Goal: Transaction & Acquisition: Purchase product/service

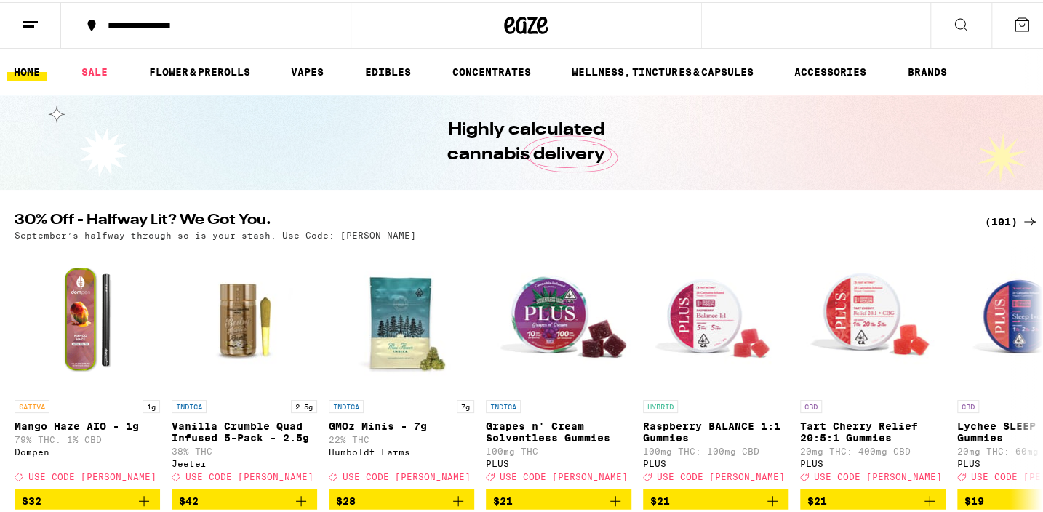
click at [989, 217] on div "(101)" at bounding box center [1012, 219] width 54 height 17
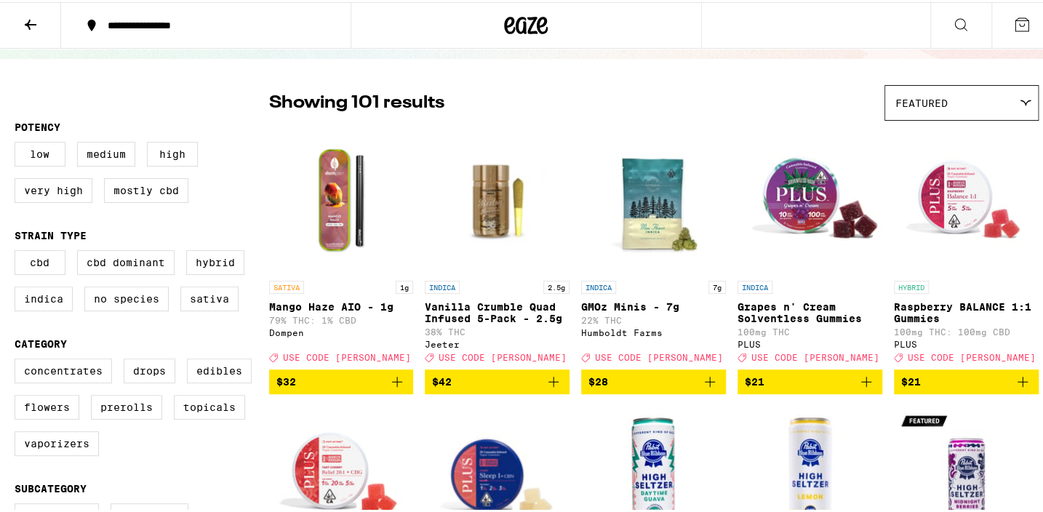
scroll to position [132, 0]
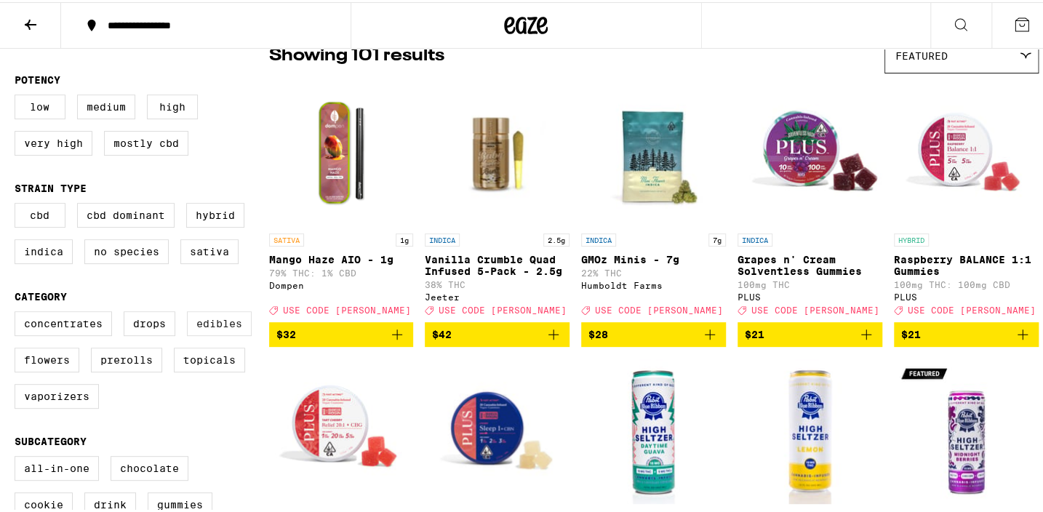
click at [201, 322] on label "Edibles" at bounding box center [219, 321] width 65 height 25
click at [18, 312] on input "Edibles" at bounding box center [17, 311] width 1 height 1
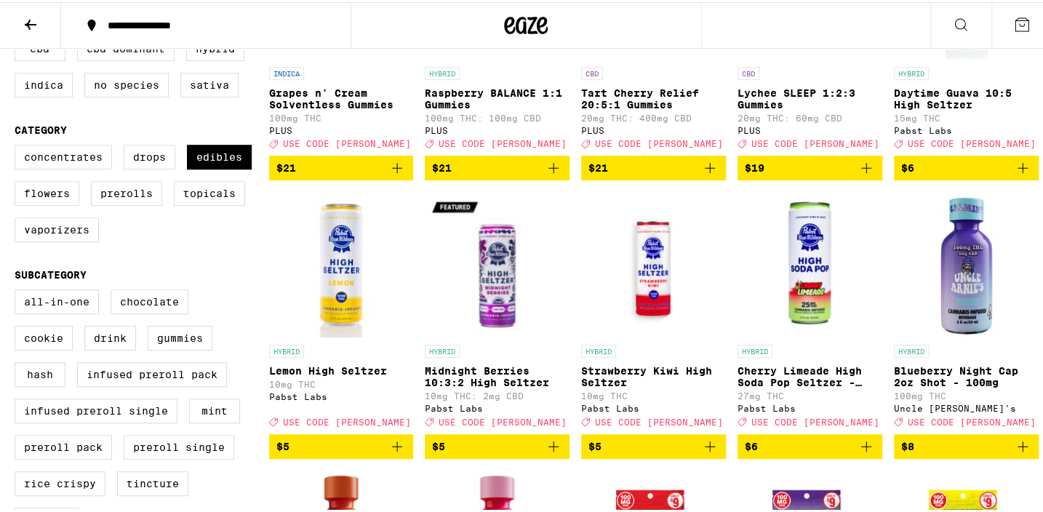
scroll to position [264, 0]
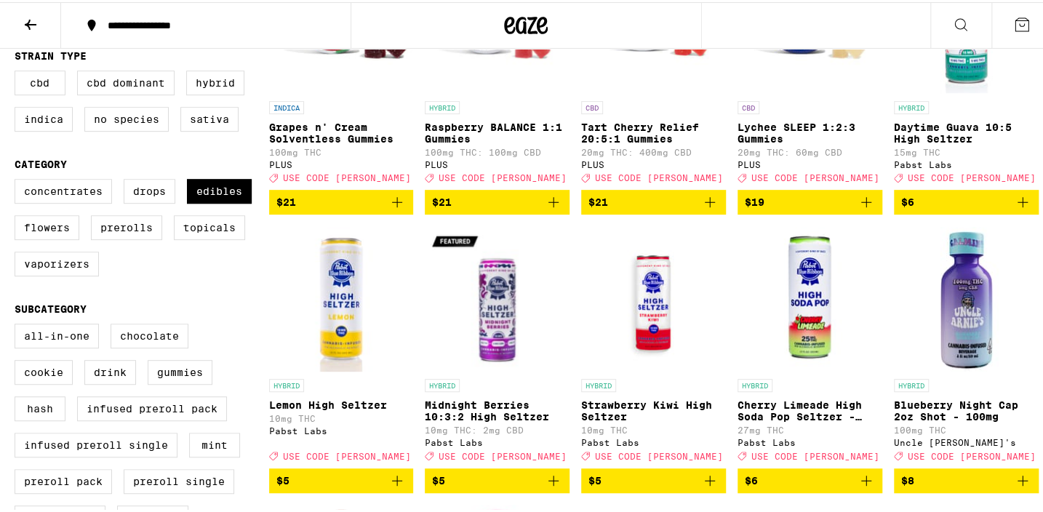
drag, startPoint x: 218, startPoint y: 189, endPoint x: 222, endPoint y: 331, distance: 141.9
click at [218, 189] on label "Edibles" at bounding box center [219, 189] width 65 height 25
click at [18, 180] on input "Edibles" at bounding box center [17, 179] width 1 height 1
checkbox input "false"
click at [174, 383] on label "Gummies" at bounding box center [180, 370] width 65 height 25
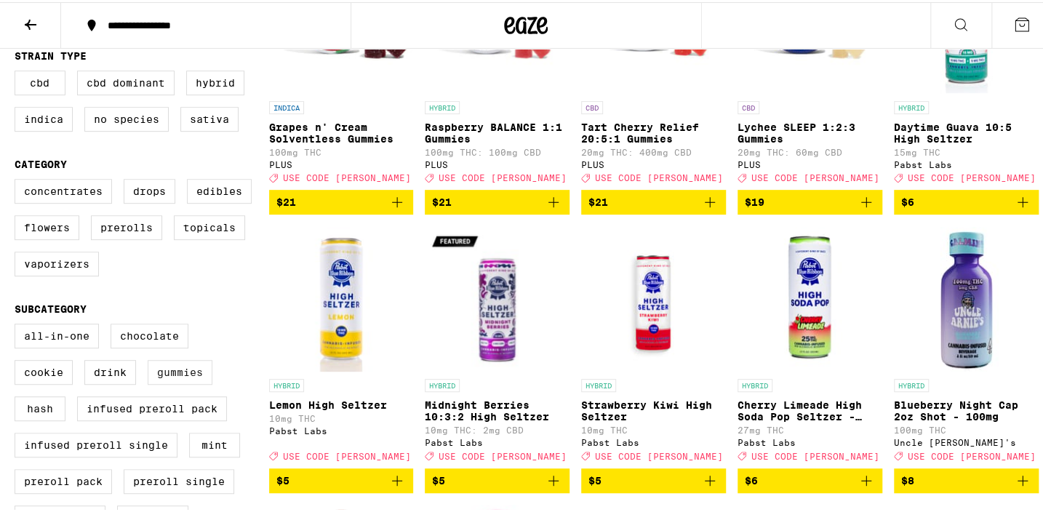
click at [18, 325] on input "Gummies" at bounding box center [17, 324] width 1 height 1
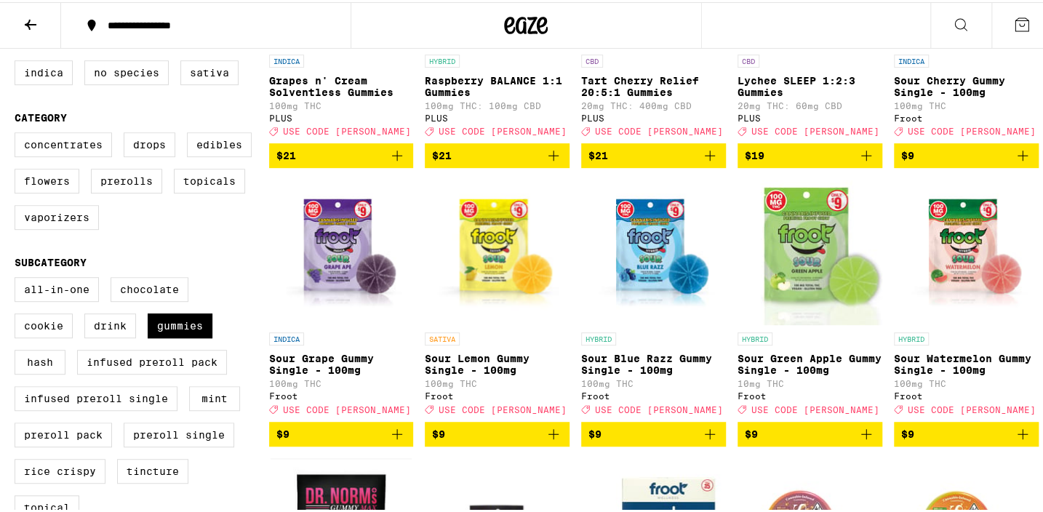
scroll to position [397, 0]
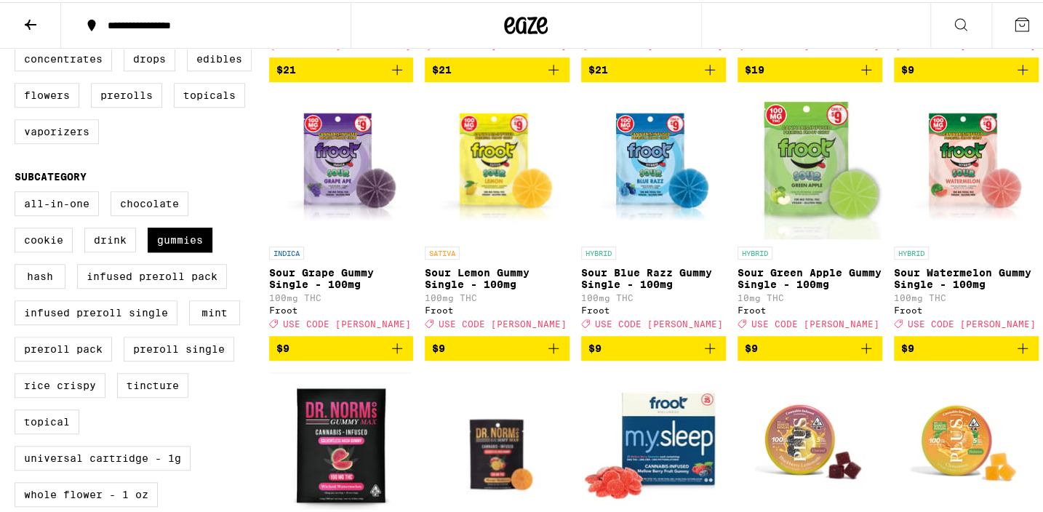
click at [705, 351] on icon "Add to bag" at bounding box center [710, 346] width 10 height 10
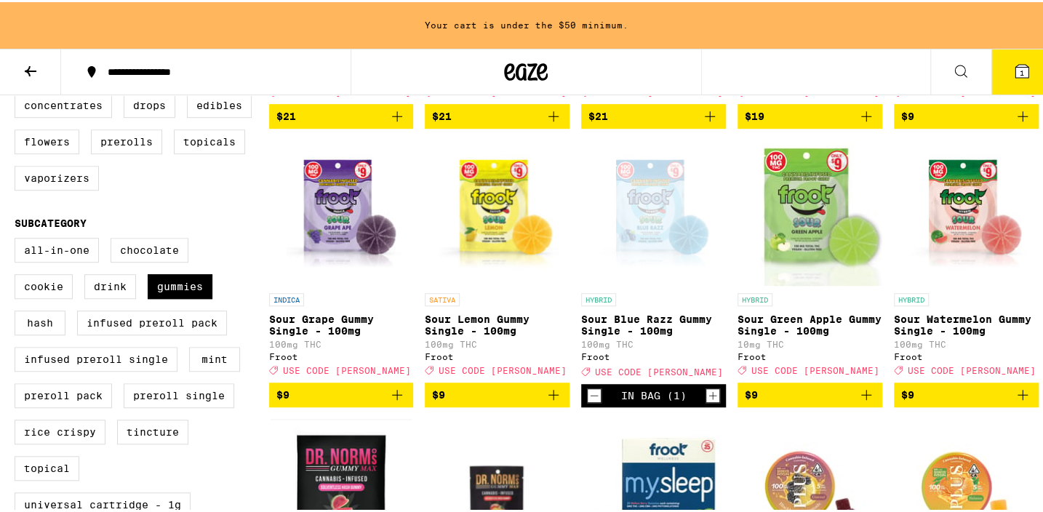
scroll to position [443, 0]
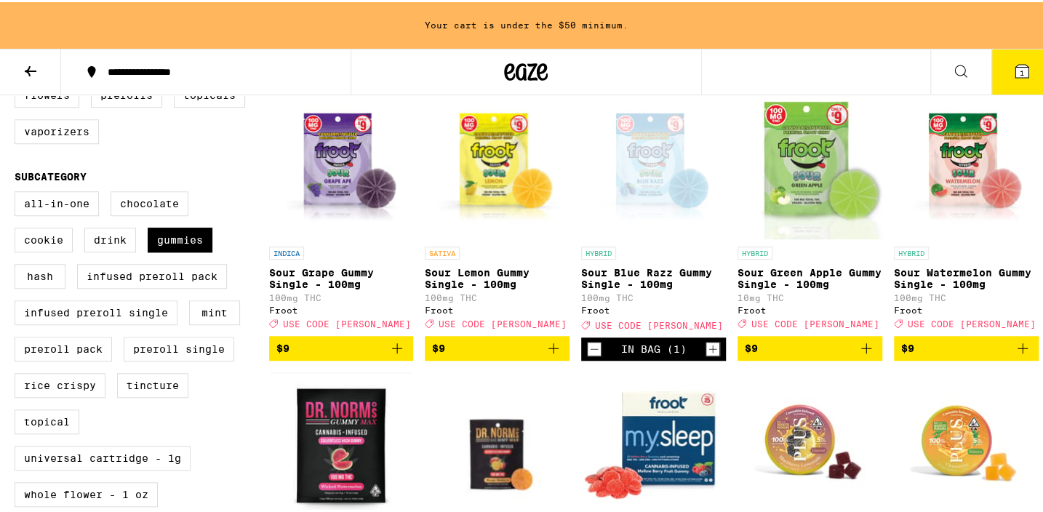
drag, startPoint x: 859, startPoint y: 362, endPoint x: 921, endPoint y: 362, distance: 62.6
click at [860, 355] on icon "Add to bag" at bounding box center [866, 346] width 17 height 17
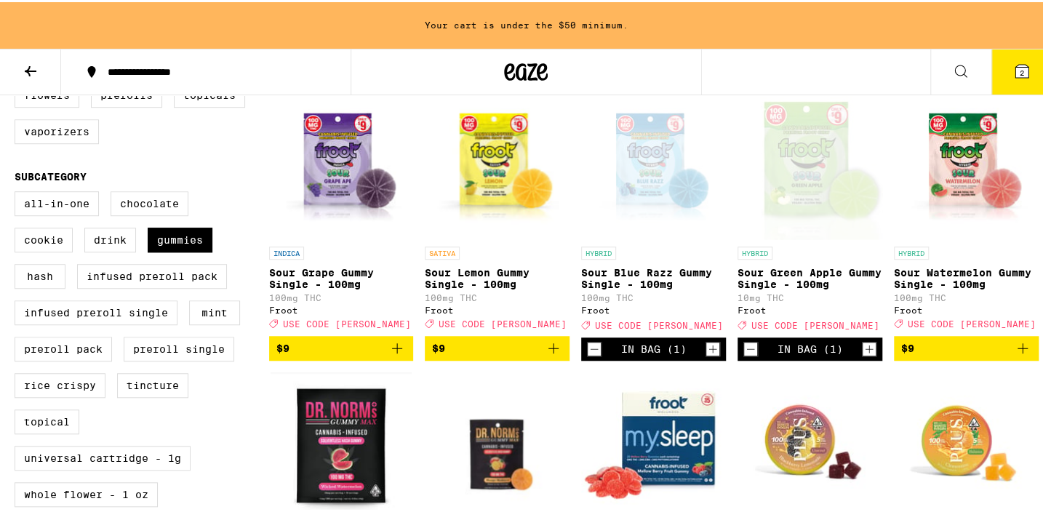
click at [389, 355] on icon "Add to bag" at bounding box center [397, 346] width 17 height 17
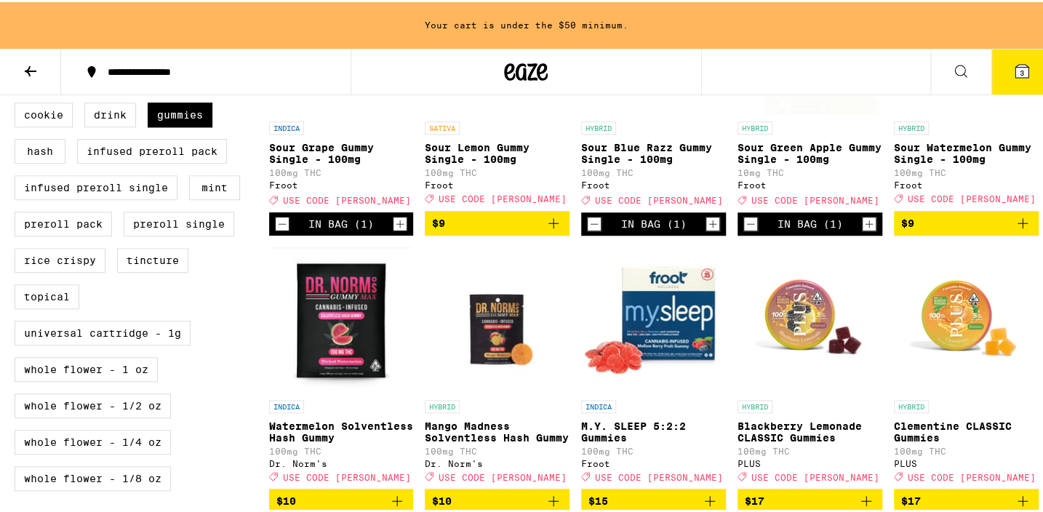
scroll to position [575, 0]
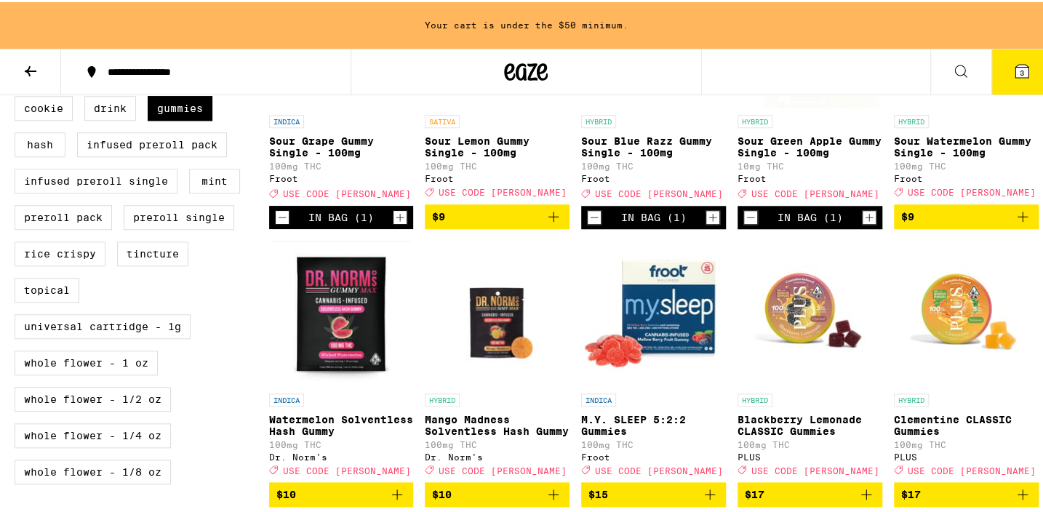
click at [1014, 223] on icon "Add to bag" at bounding box center [1022, 214] width 17 height 17
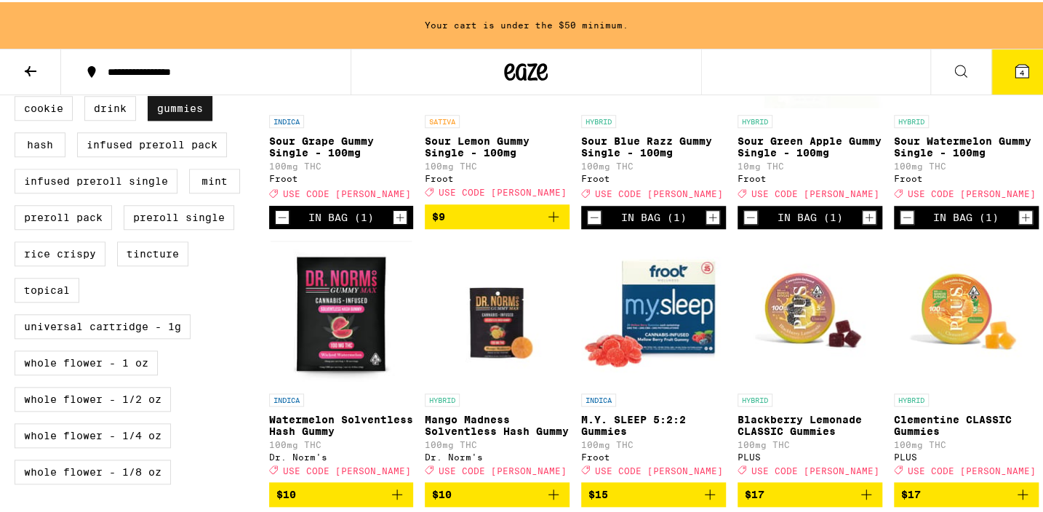
click at [172, 119] on label "Gummies" at bounding box center [180, 106] width 65 height 25
click at [18, 60] on input "Gummies" at bounding box center [17, 60] width 1 height 1
checkbox input "false"
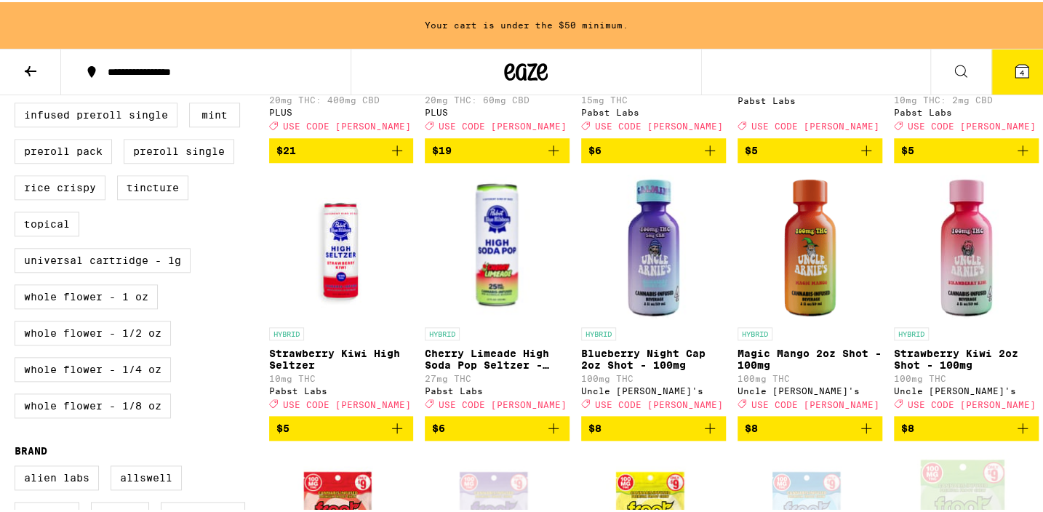
scroll to position [707, 0]
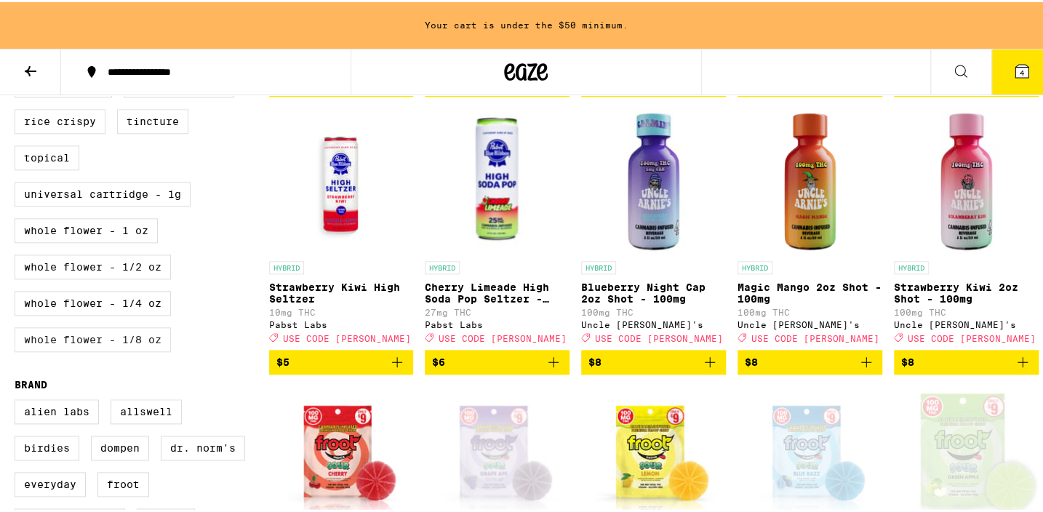
click at [120, 350] on label "Whole Flower - 1/8 oz" at bounding box center [93, 337] width 156 height 25
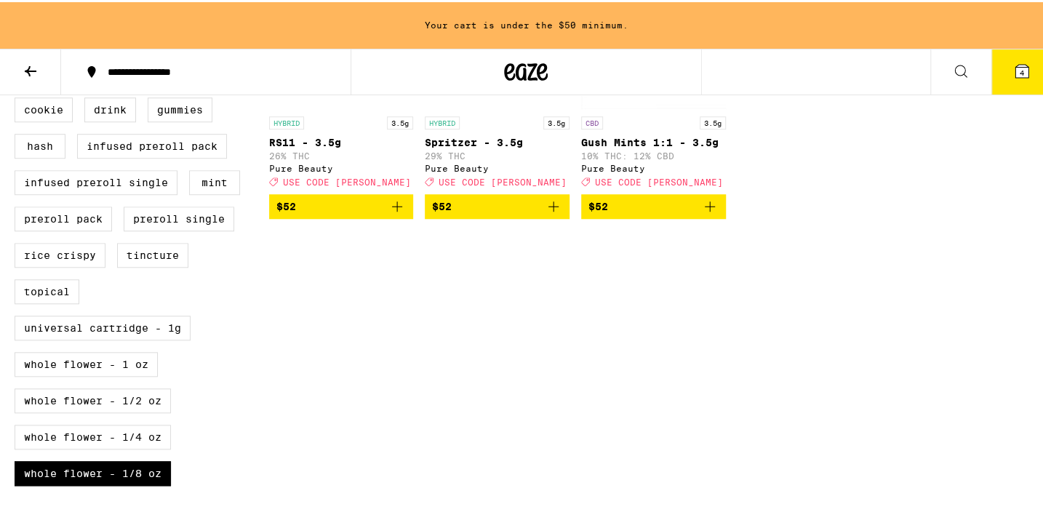
scroll to position [660, 0]
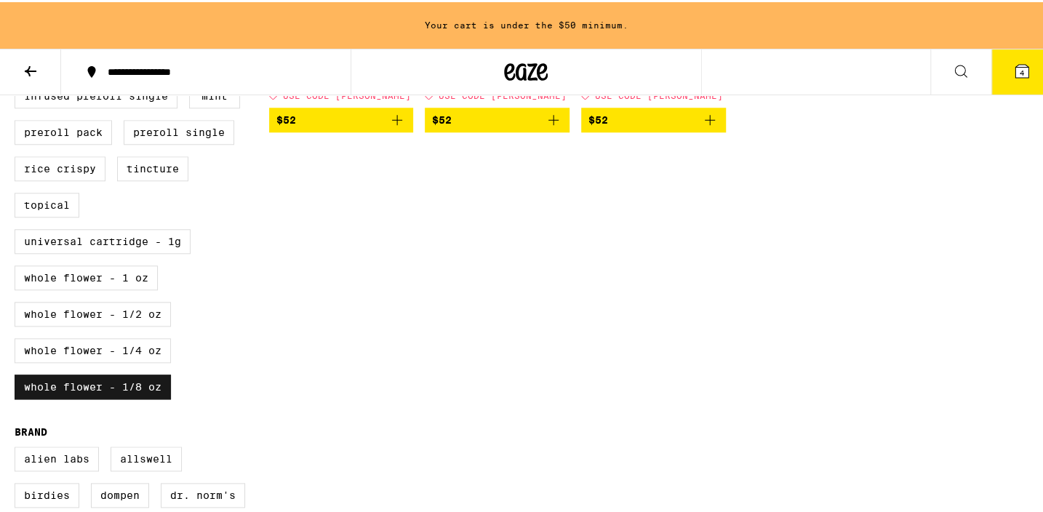
click at [114, 397] on label "Whole Flower - 1/8 oz" at bounding box center [93, 385] width 156 height 25
checkbox input "false"
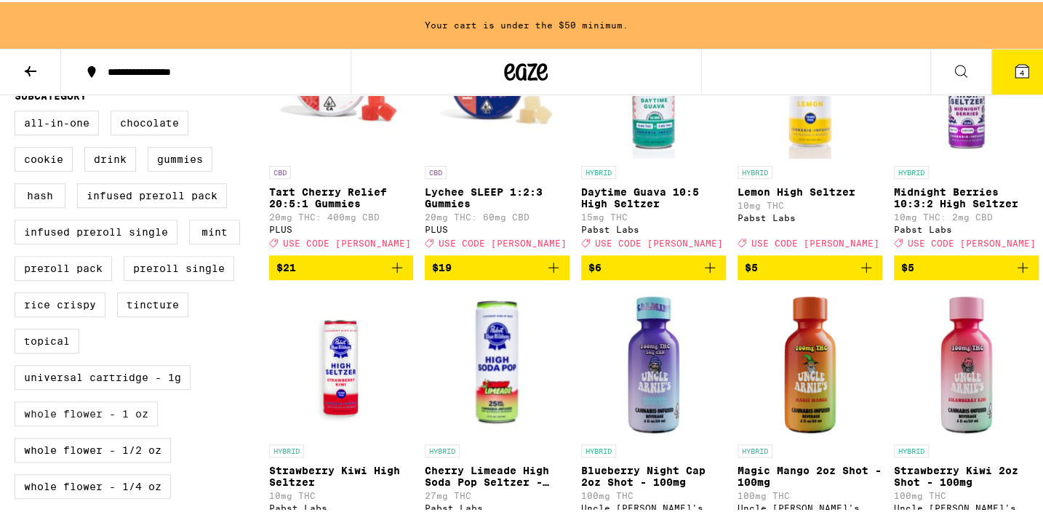
scroll to position [660, 0]
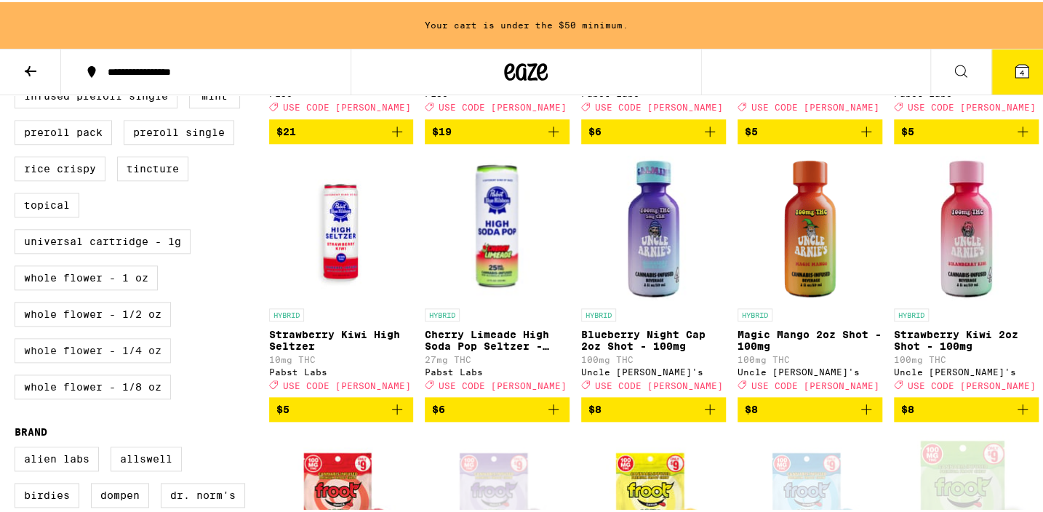
click at [109, 361] on label "Whole Flower - 1/4 oz" at bounding box center [93, 348] width 156 height 25
checkbox input "true"
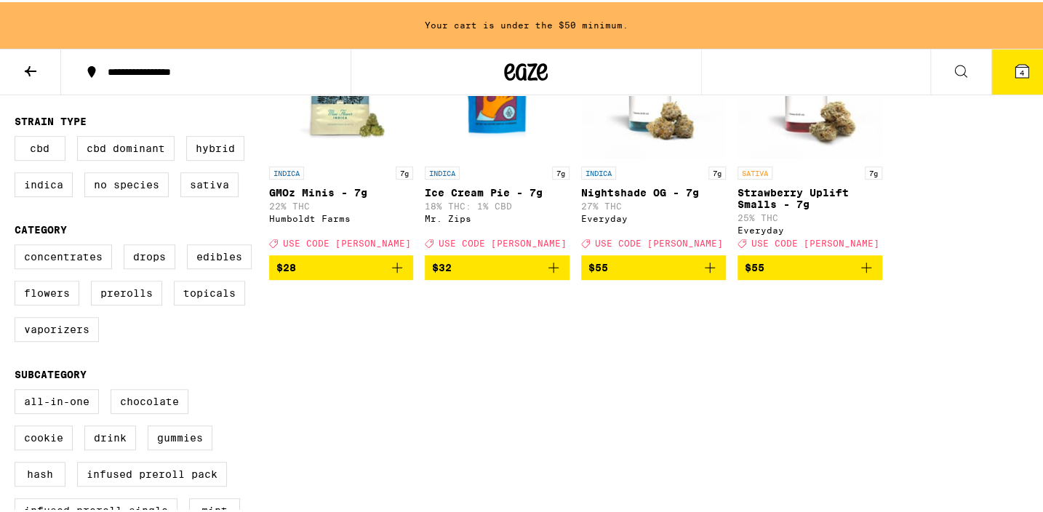
scroll to position [196, 0]
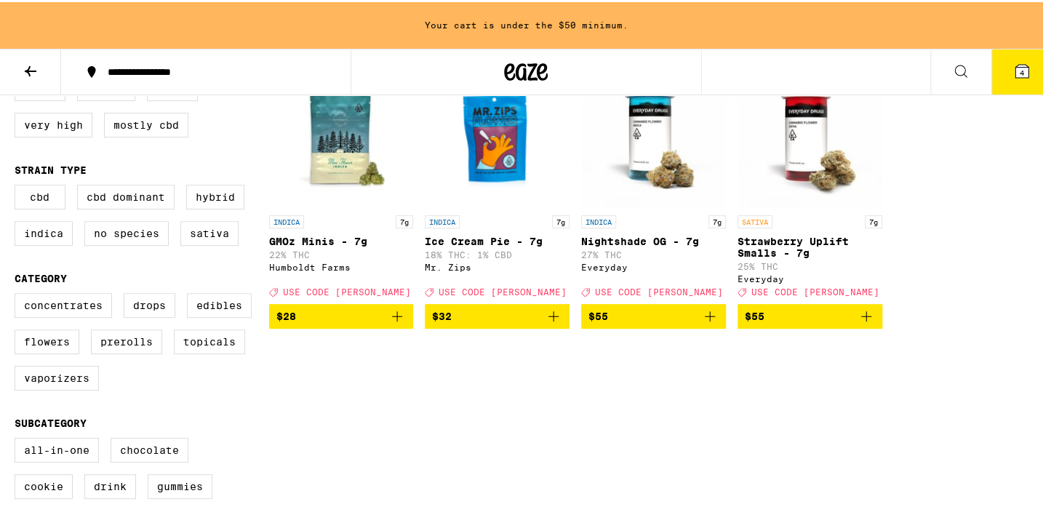
click at [533, 321] on span "$32" at bounding box center [497, 314] width 130 height 17
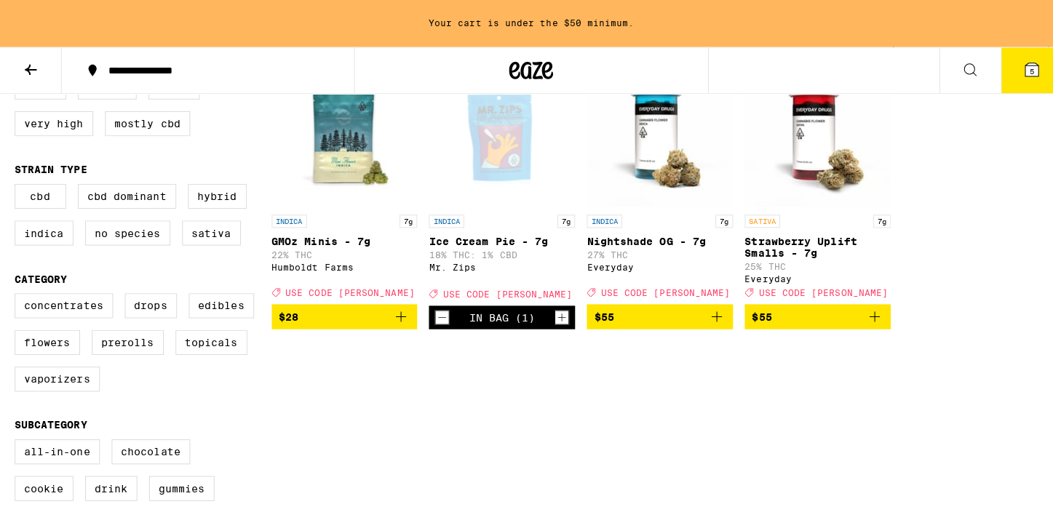
scroll to position [151, 0]
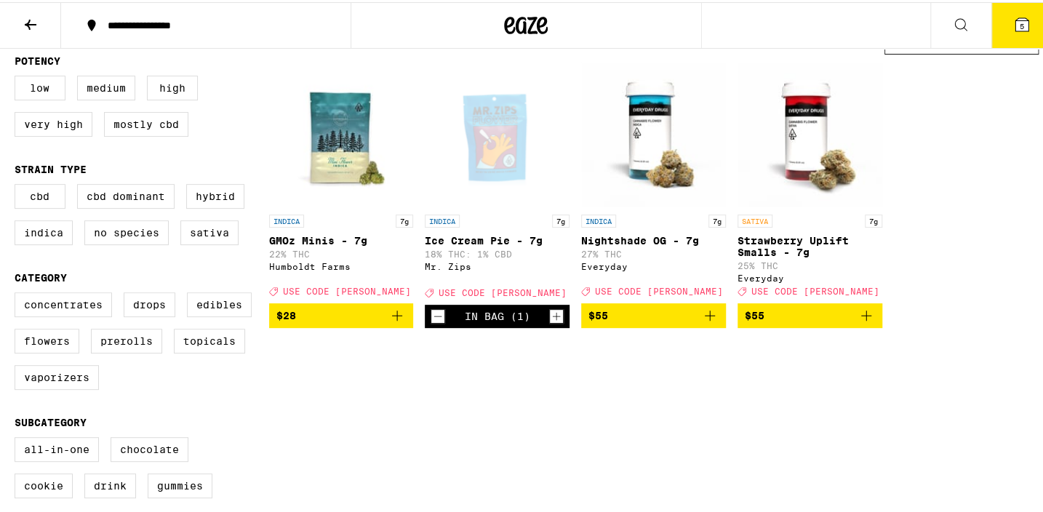
click at [1016, 17] on icon at bounding box center [1022, 22] width 13 height 13
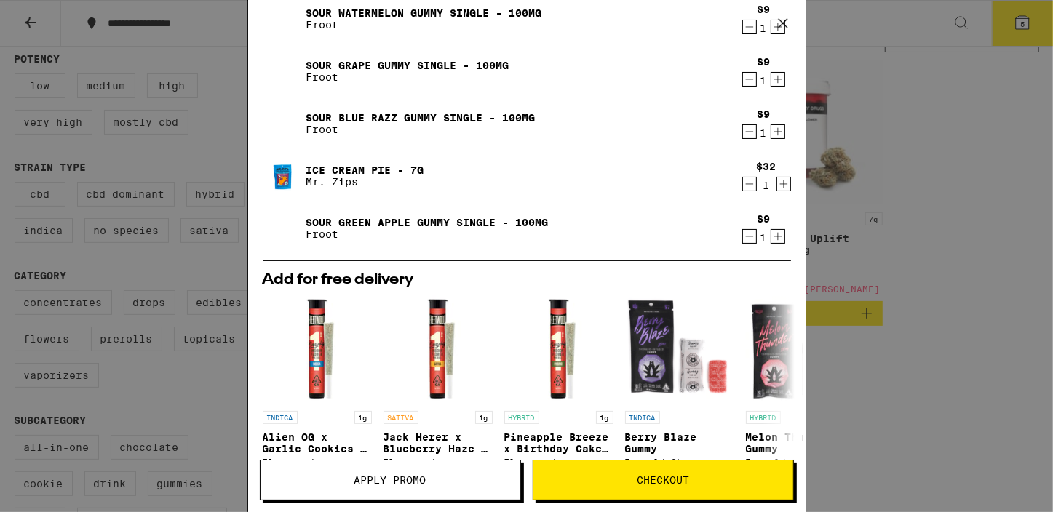
scroll to position [132, 0]
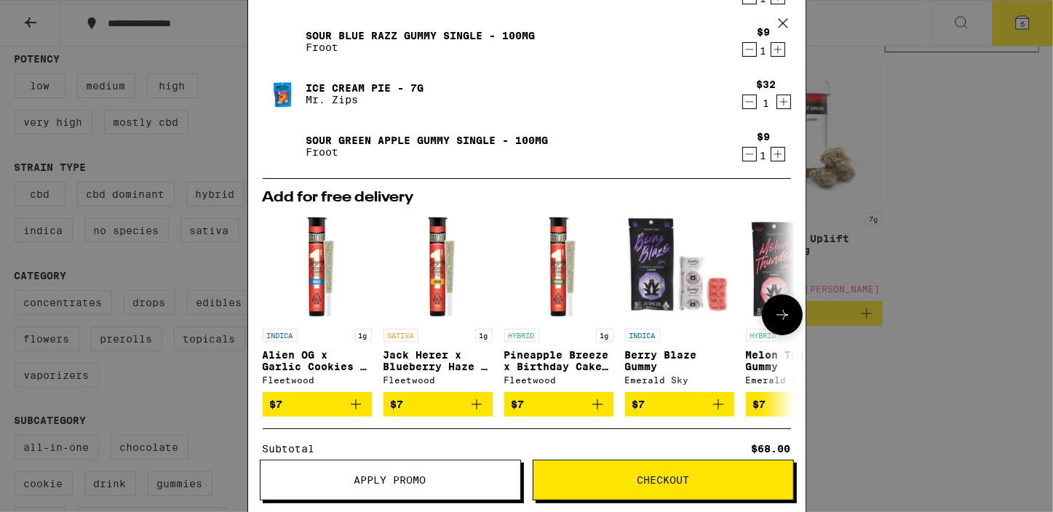
click at [469, 407] on icon "Add to bag" at bounding box center [476, 404] width 17 height 17
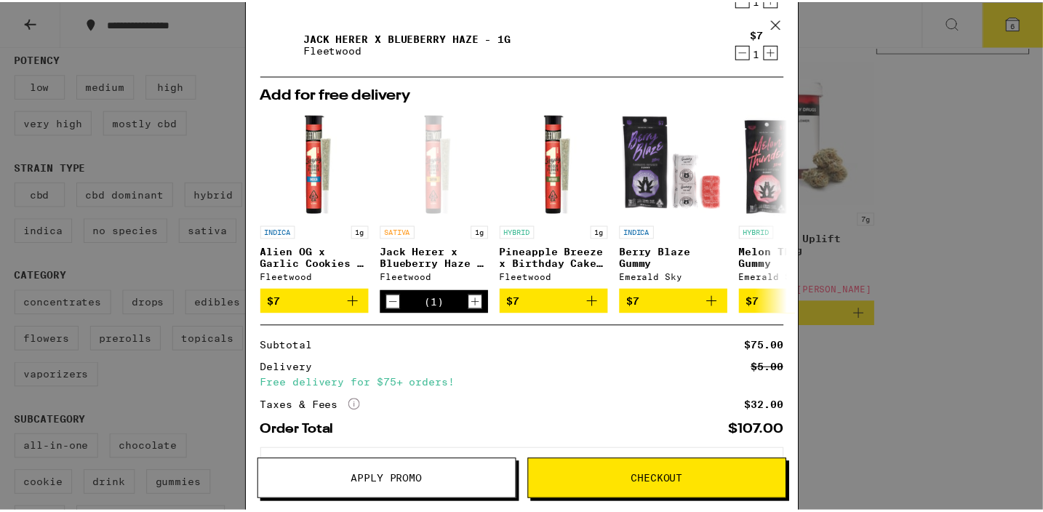
scroll to position [330, 0]
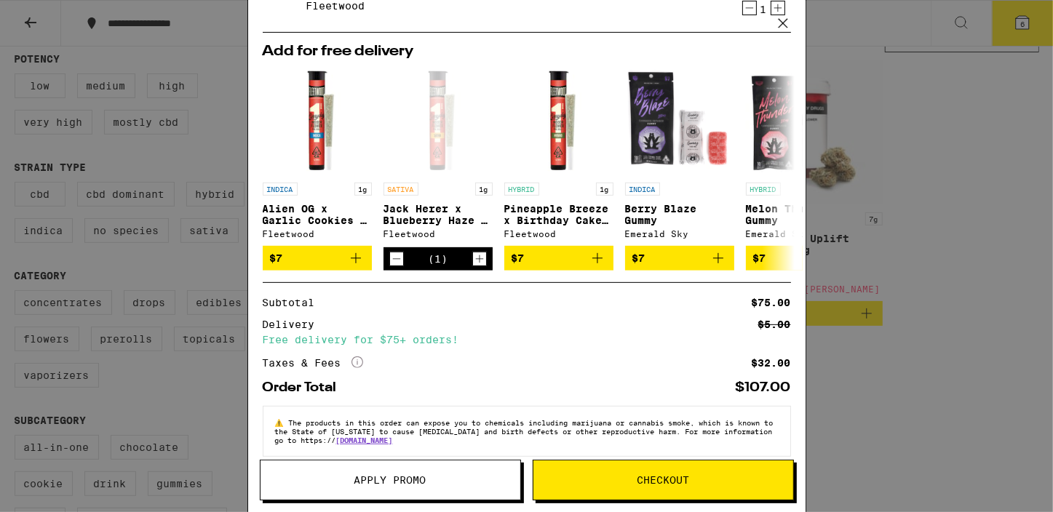
click at [415, 475] on span "Apply Promo" at bounding box center [390, 480] width 72 height 10
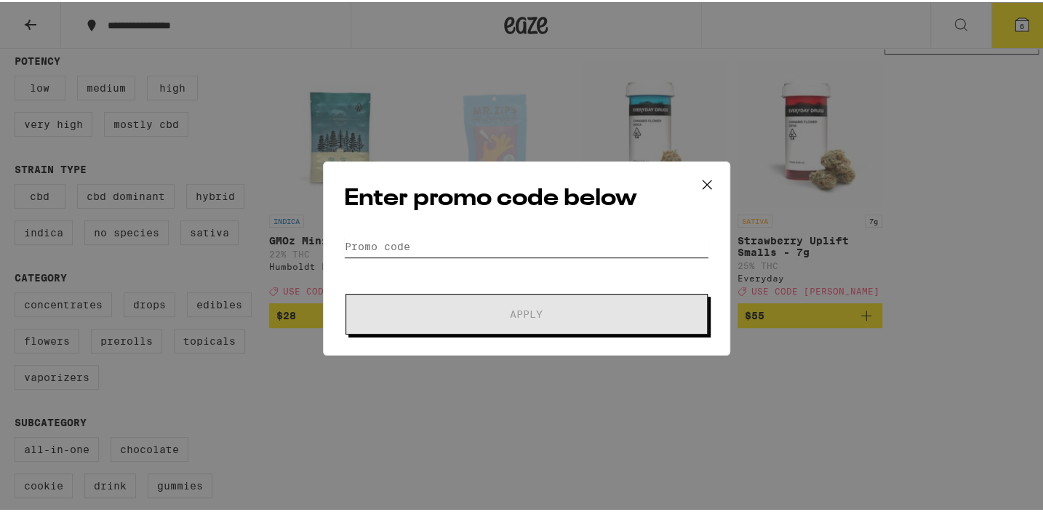
click at [370, 234] on input "Promo Code" at bounding box center [526, 245] width 365 height 22
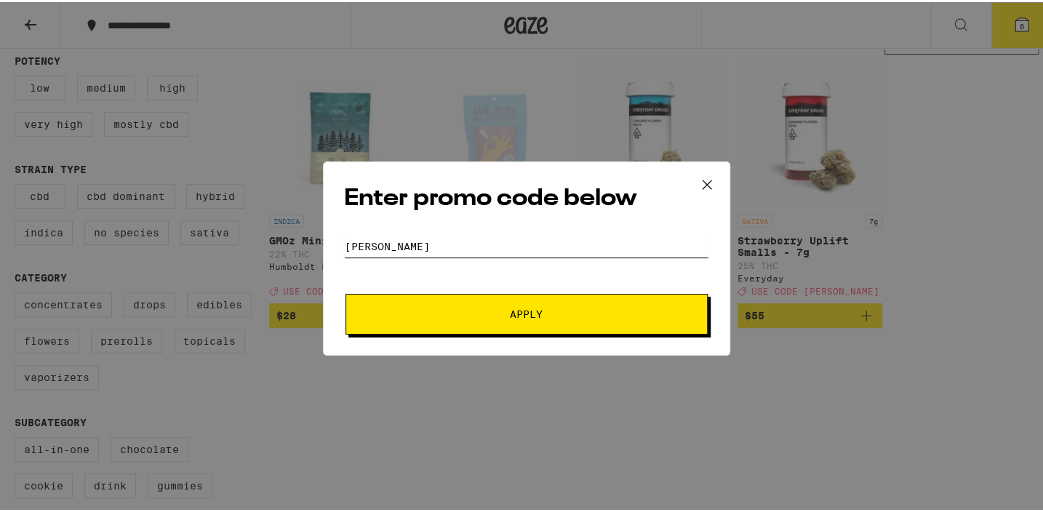
type input "[PERSON_NAME]"
click at [477, 319] on button "Apply" at bounding box center [527, 312] width 362 height 41
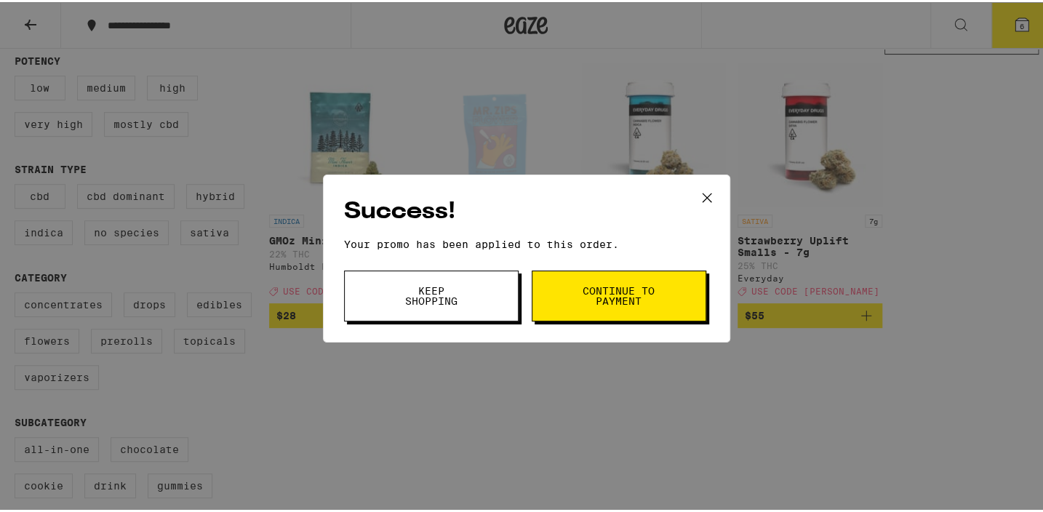
click at [626, 298] on span "Continue to payment" at bounding box center [619, 294] width 74 height 20
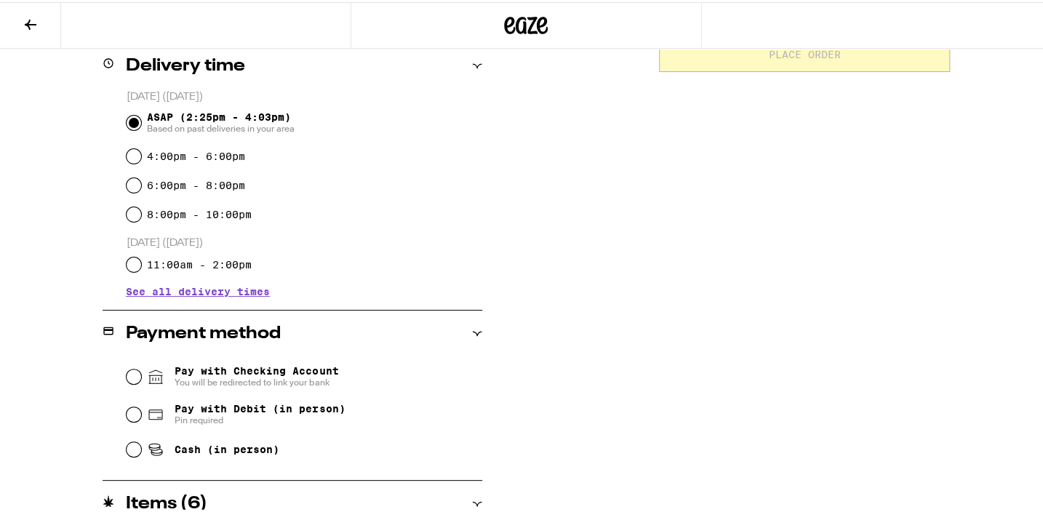
scroll to position [397, 0]
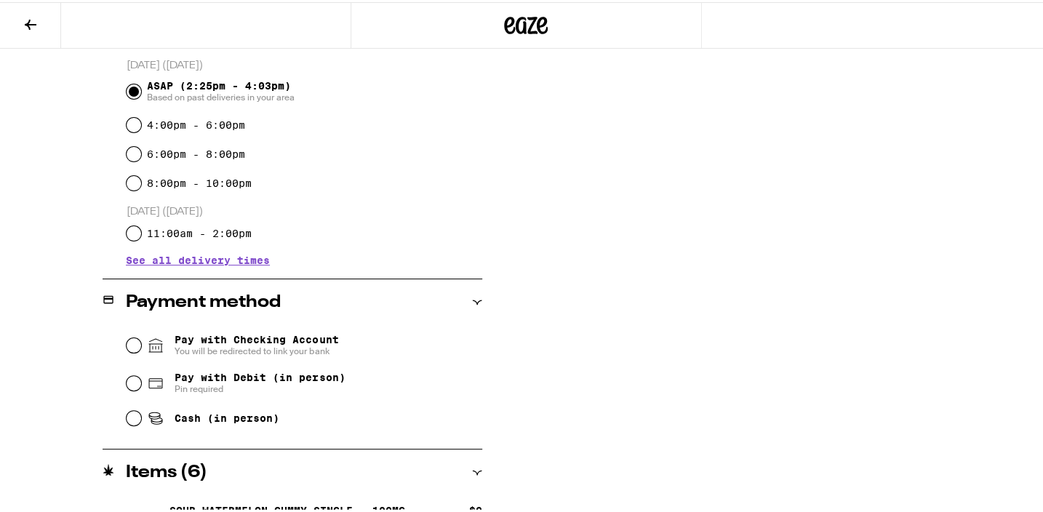
click at [134, 386] on div "Pay with Debit (in person) Pin required" at bounding box center [305, 381] width 356 height 38
click at [131, 386] on input "Pay with Debit (in person) Pin required" at bounding box center [134, 381] width 15 height 15
radio input "true"
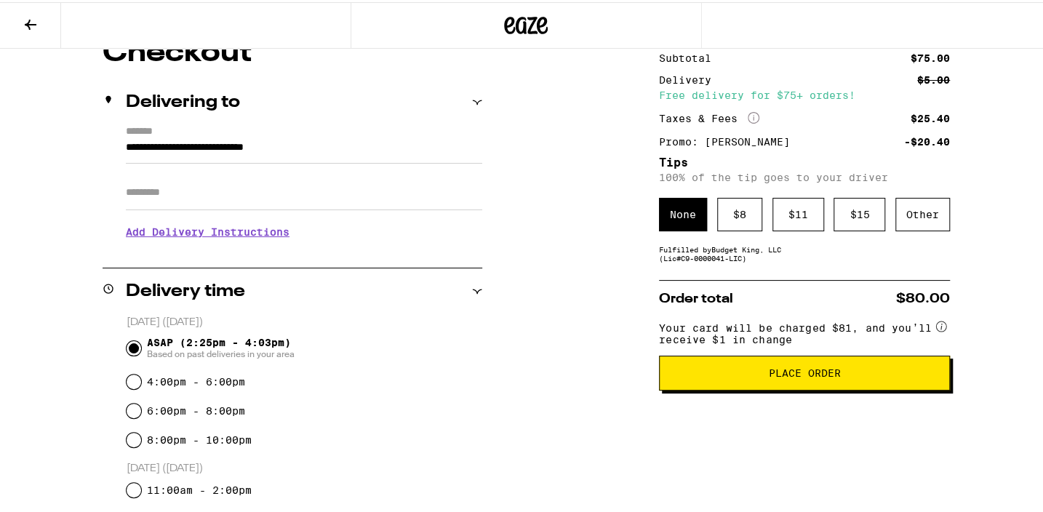
scroll to position [132, 0]
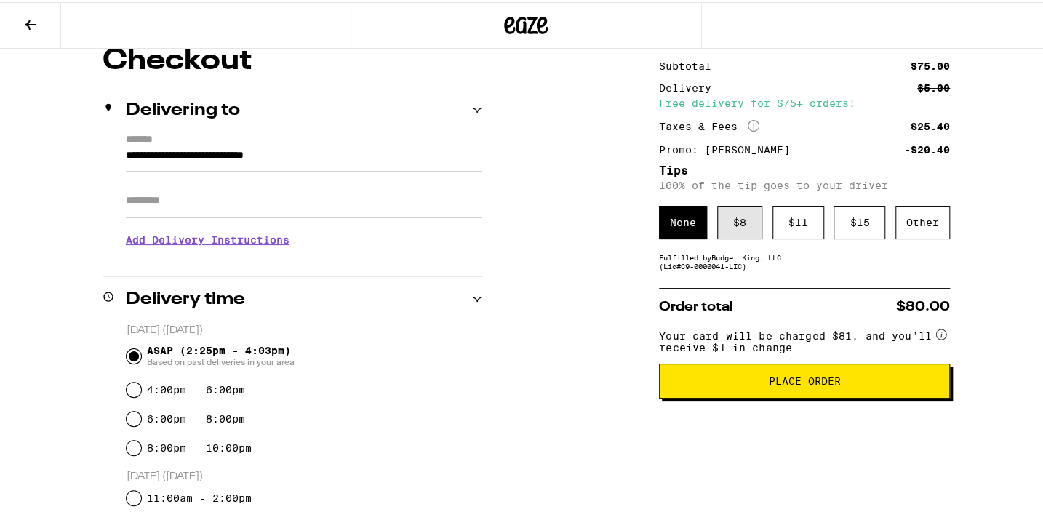
click at [734, 227] on div "$ 8" at bounding box center [739, 220] width 45 height 33
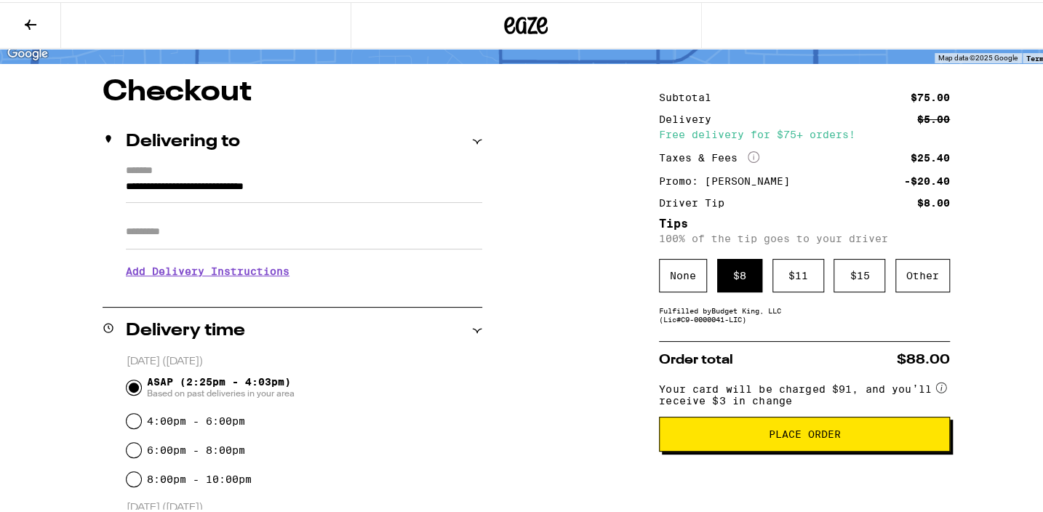
scroll to position [98, 0]
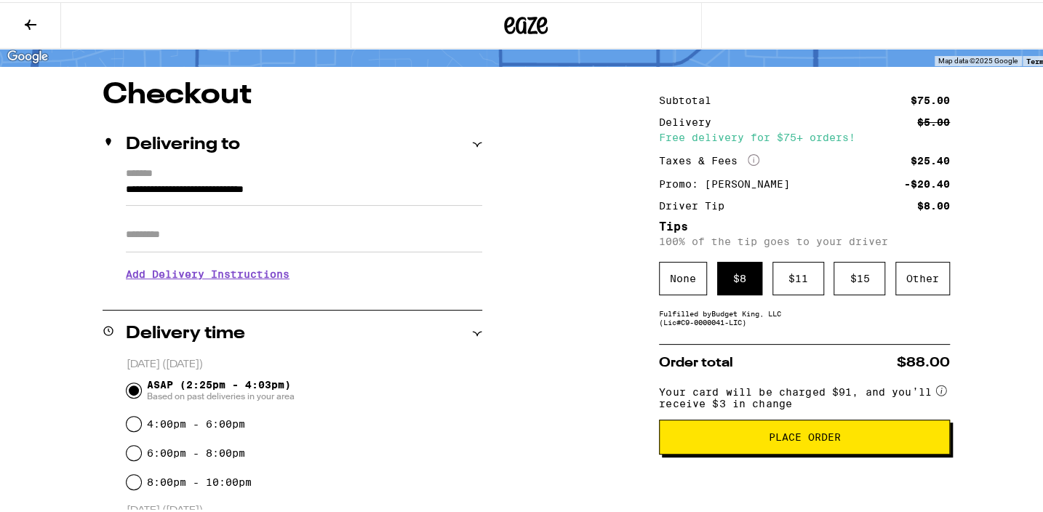
click at [809, 440] on span "Place Order" at bounding box center [805, 435] width 72 height 10
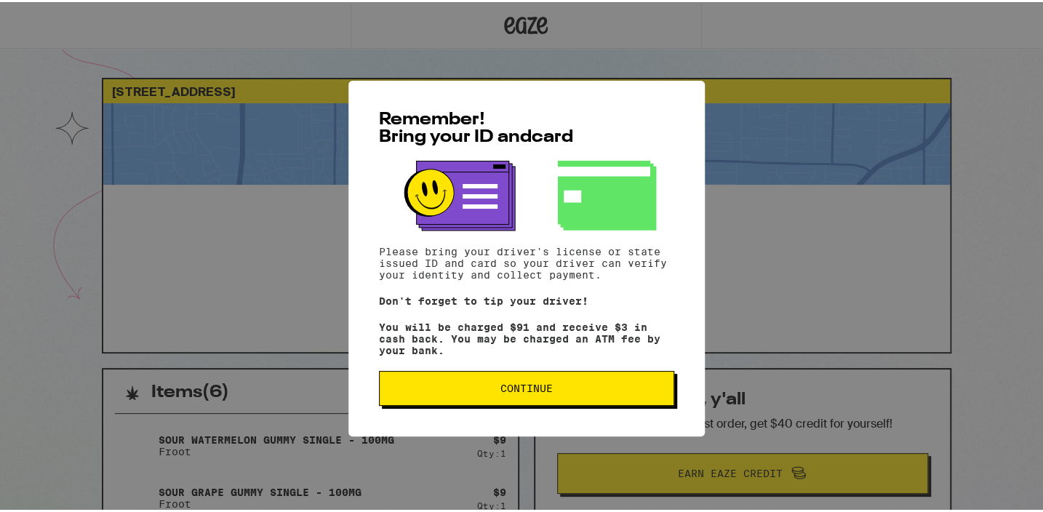
click at [535, 391] on span "Continue" at bounding box center [527, 386] width 52 height 10
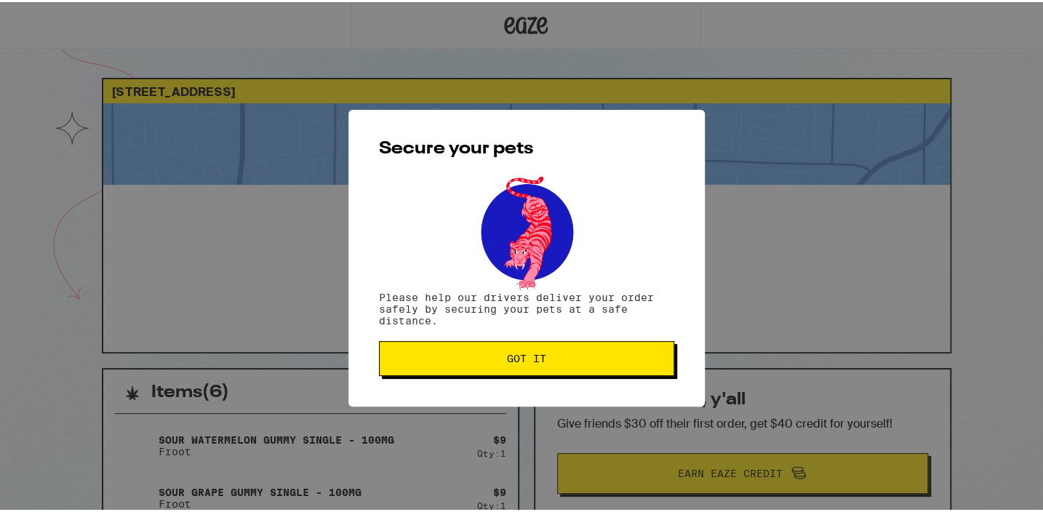
click at [506, 349] on button "Got it" at bounding box center [526, 356] width 295 height 35
